Goal: Task Accomplishment & Management: Manage account settings

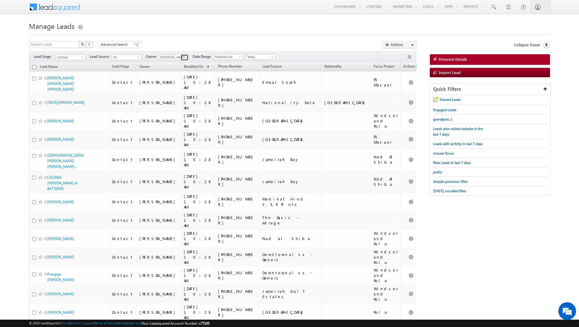
click at [183, 57] on span at bounding box center [185, 57] width 5 height 5
click at [173, 75] on link "[PERSON_NAME] [PERSON_NAME][EMAIL_ADDRESS][DOMAIN_NAME]" at bounding box center [188, 77] width 59 height 11
type input "[PERSON_NAME]"
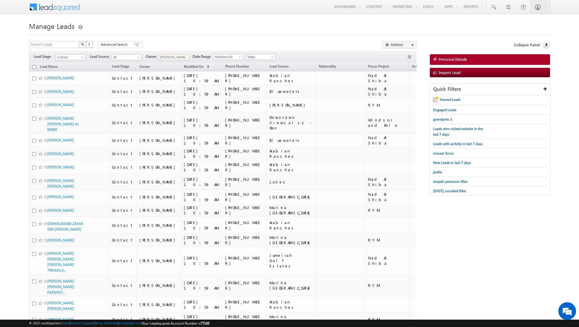
click at [34, 66] on input "checkbox" at bounding box center [34, 67] width 4 height 4
checkbox input "true"
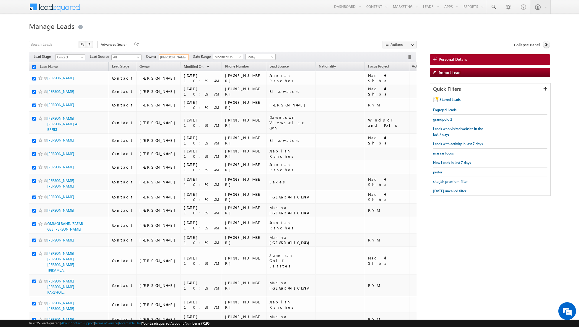
checkbox input "true"
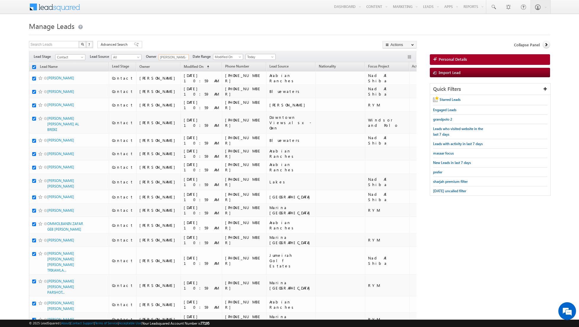
checkbox input "true"
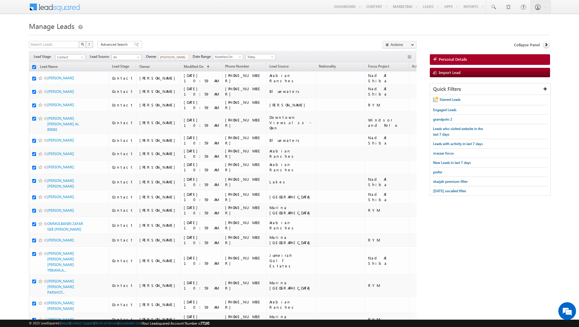
checkbox input "true"
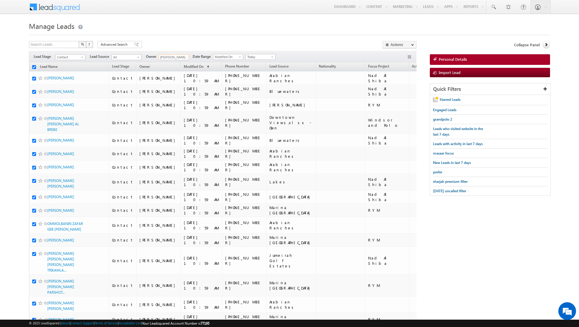
checkbox input "true"
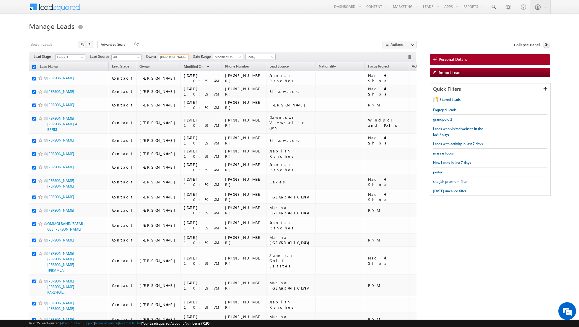
checkbox input "true"
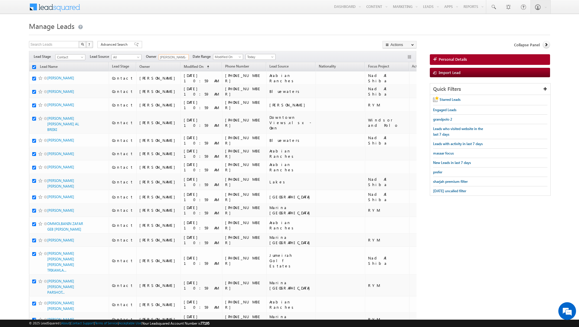
checkbox input "true"
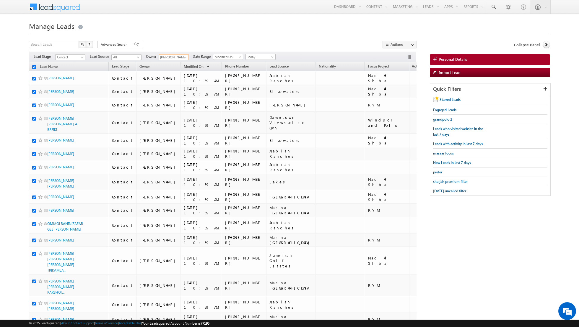
checkbox input "true"
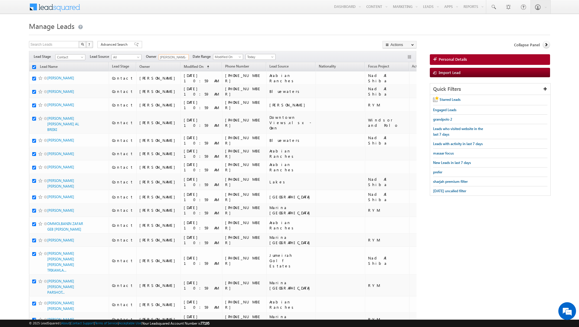
checkbox input "true"
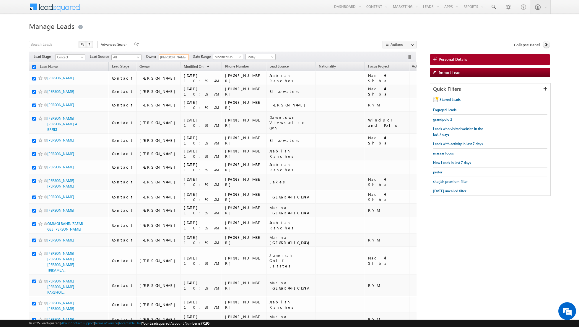
checkbox input "true"
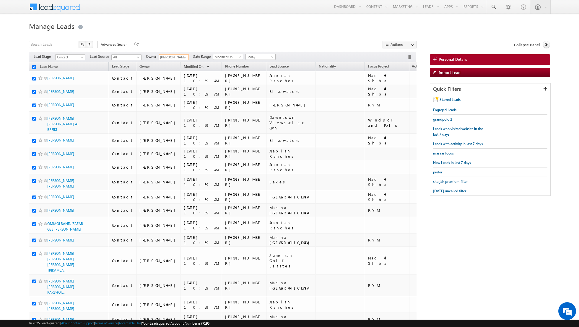
checkbox input "true"
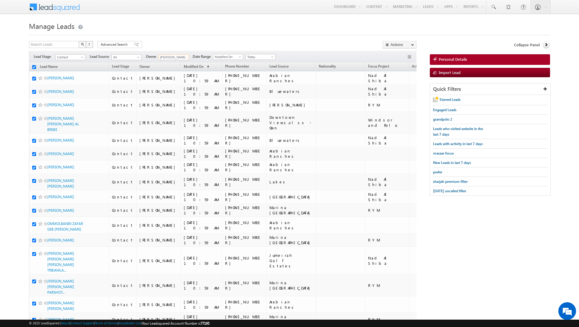
checkbox input "true"
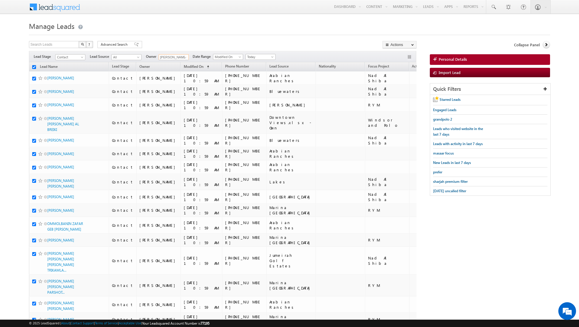
checkbox input "true"
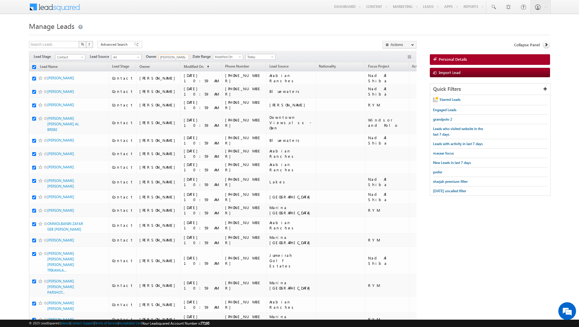
checkbox input "true"
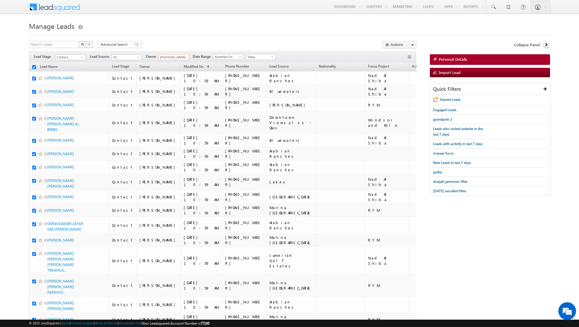
checkbox input "true"
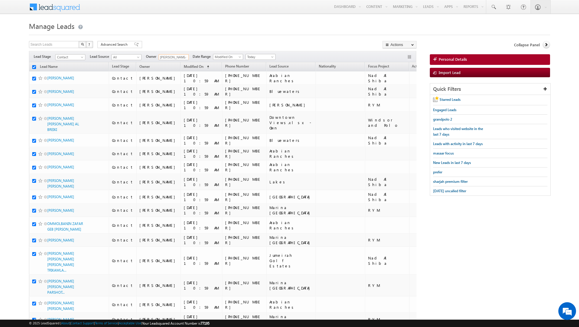
checkbox input "true"
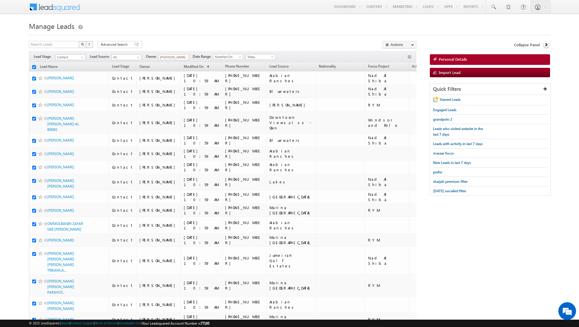
checkbox input "true"
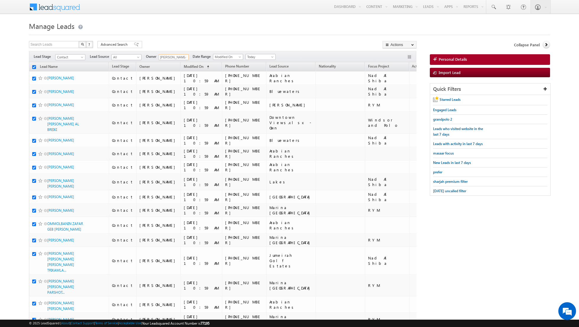
checkbox input "true"
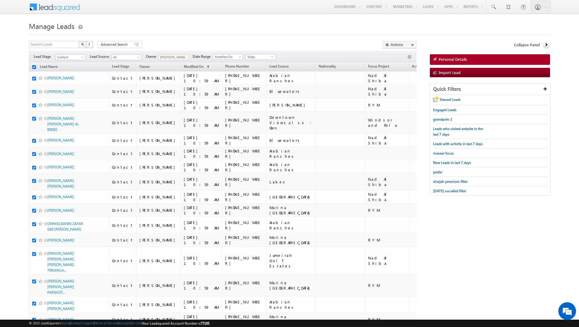
checkbox input "true"
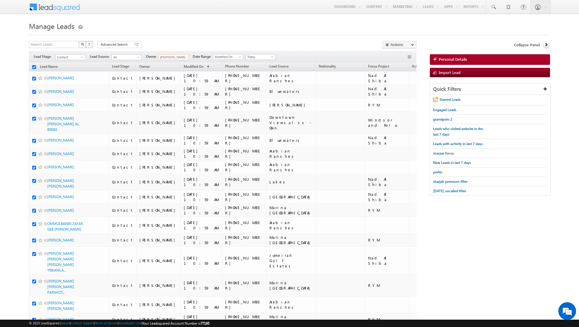
checkbox input "true"
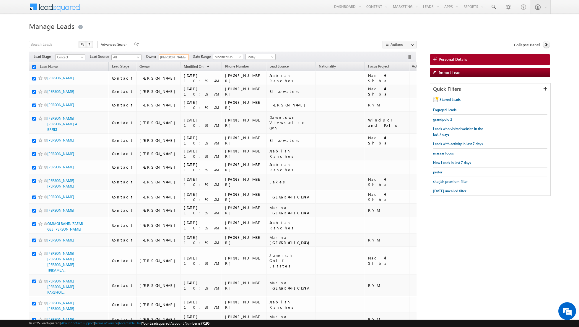
checkbox input "true"
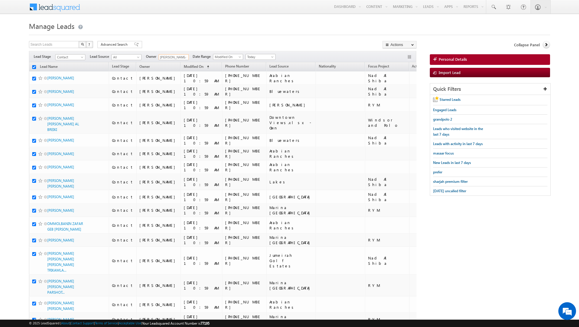
checkbox input "true"
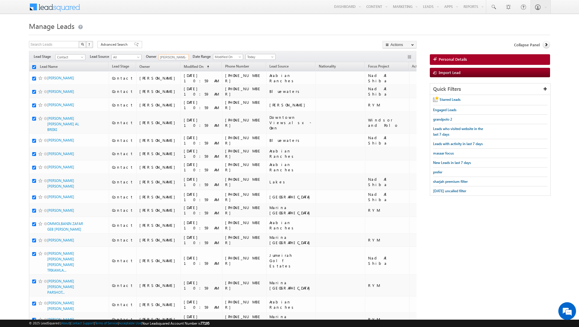
checkbox input "true"
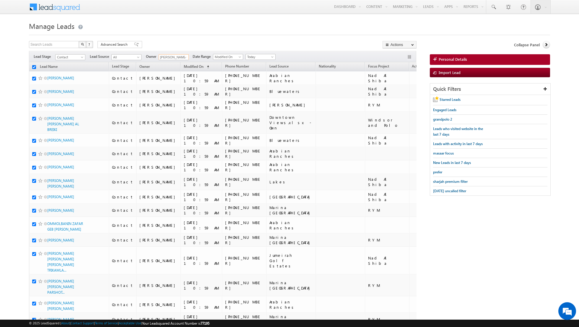
checkbox input "true"
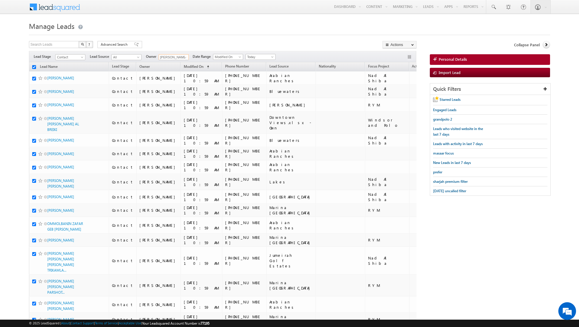
checkbox input "true"
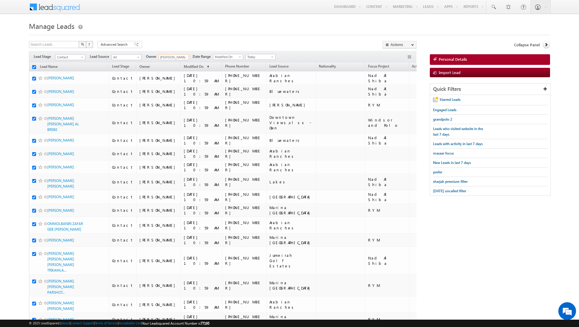
checkbox input "true"
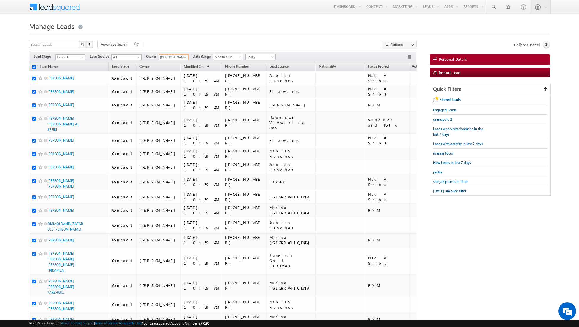
checkbox input "true"
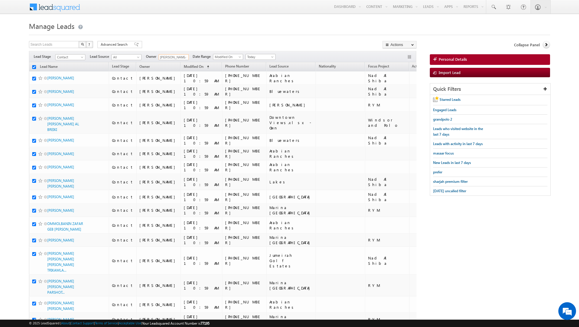
checkbox input "true"
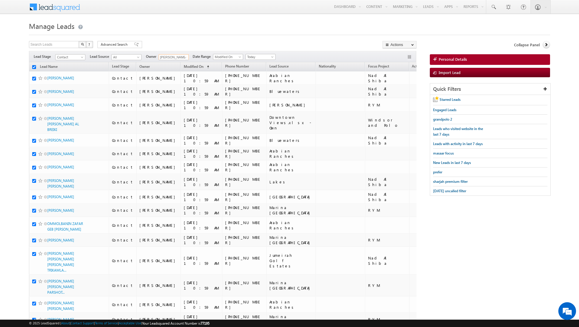
checkbox input "true"
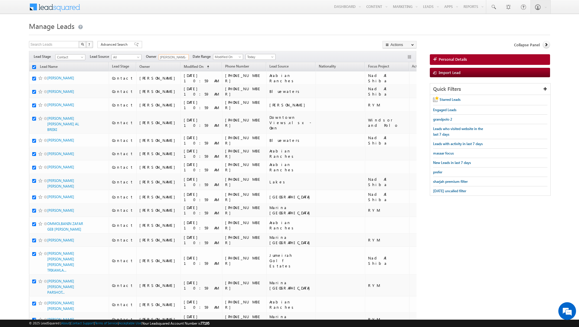
checkbox input "true"
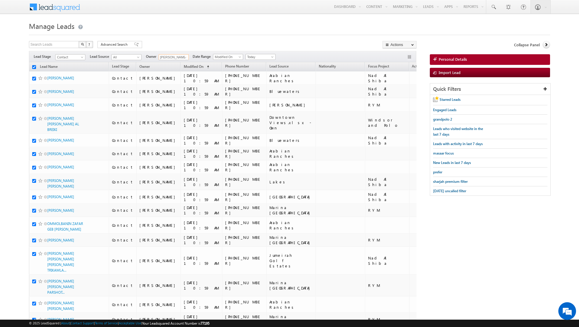
checkbox input "true"
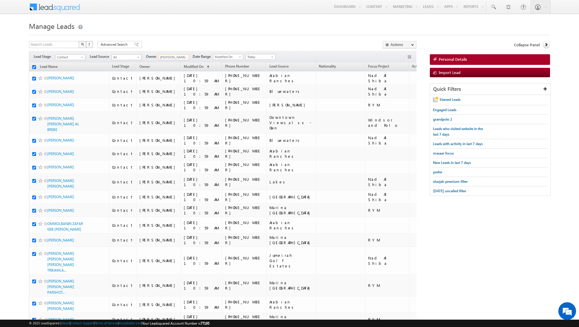
checkbox input "true"
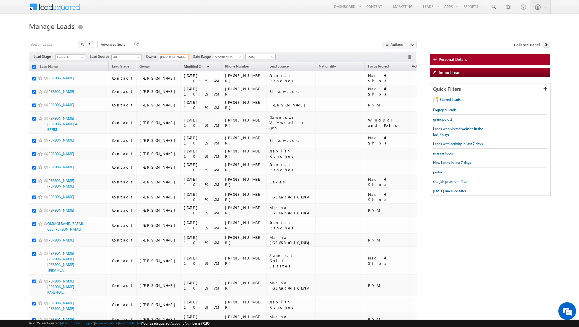
checkbox input "true"
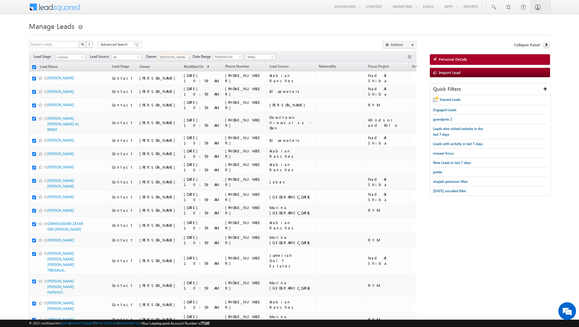
checkbox input "true"
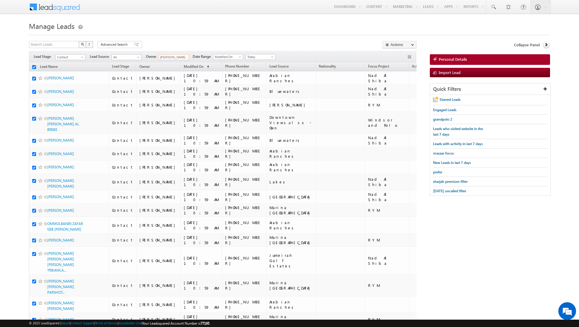
checkbox input "true"
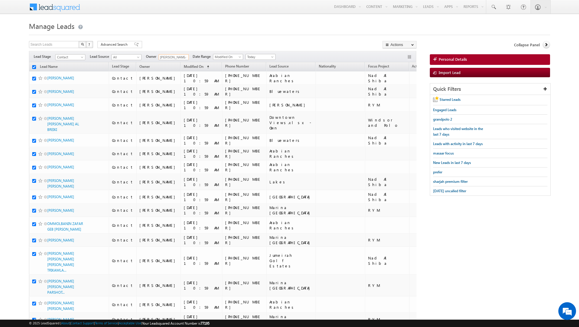
checkbox input "true"
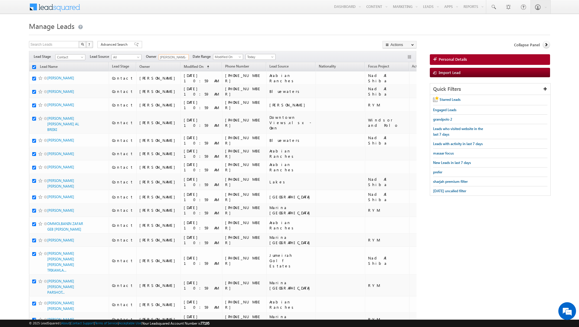
checkbox input "true"
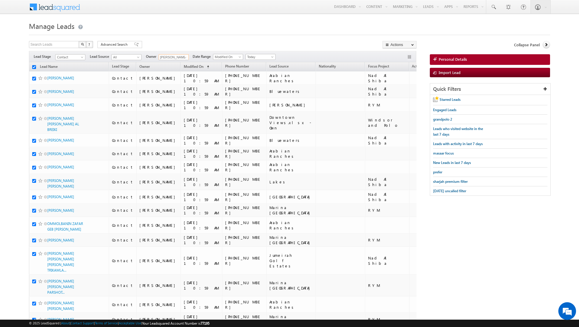
checkbox input "true"
click at [34, 66] on input "checkbox" at bounding box center [34, 67] width 4 height 4
checkbox input "false"
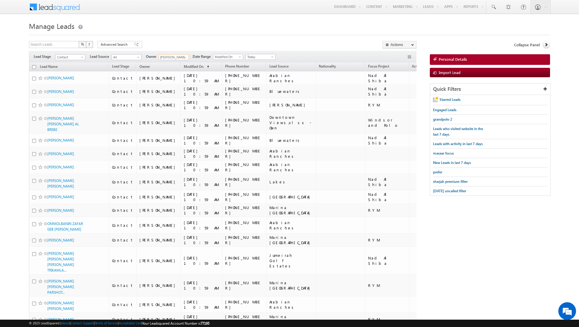
checkbox input "false"
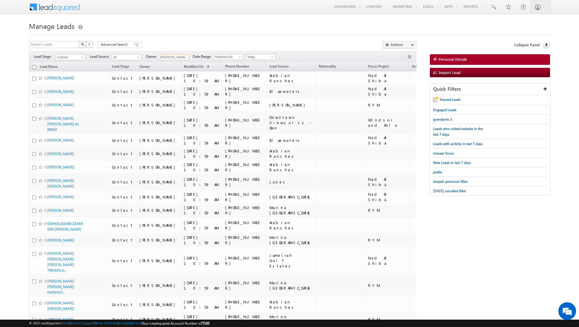
checkbox input "false"
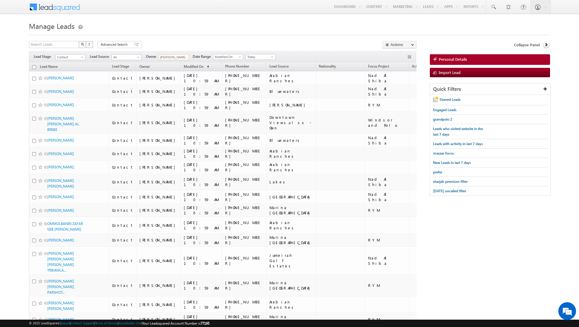
checkbox input "false"
